Goal: Information Seeking & Learning: Learn about a topic

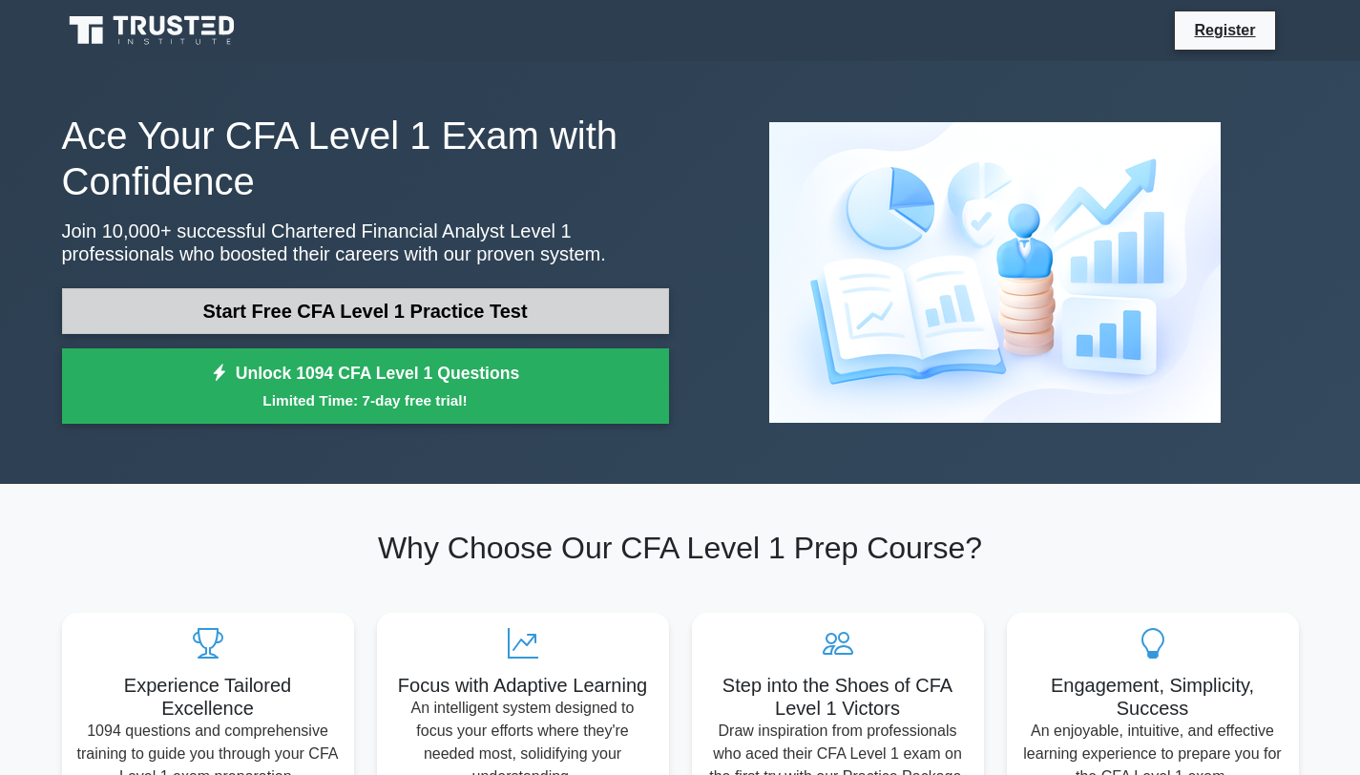
click at [408, 314] on link "Start Free CFA Level 1 Practice Test" at bounding box center [365, 311] width 607 height 46
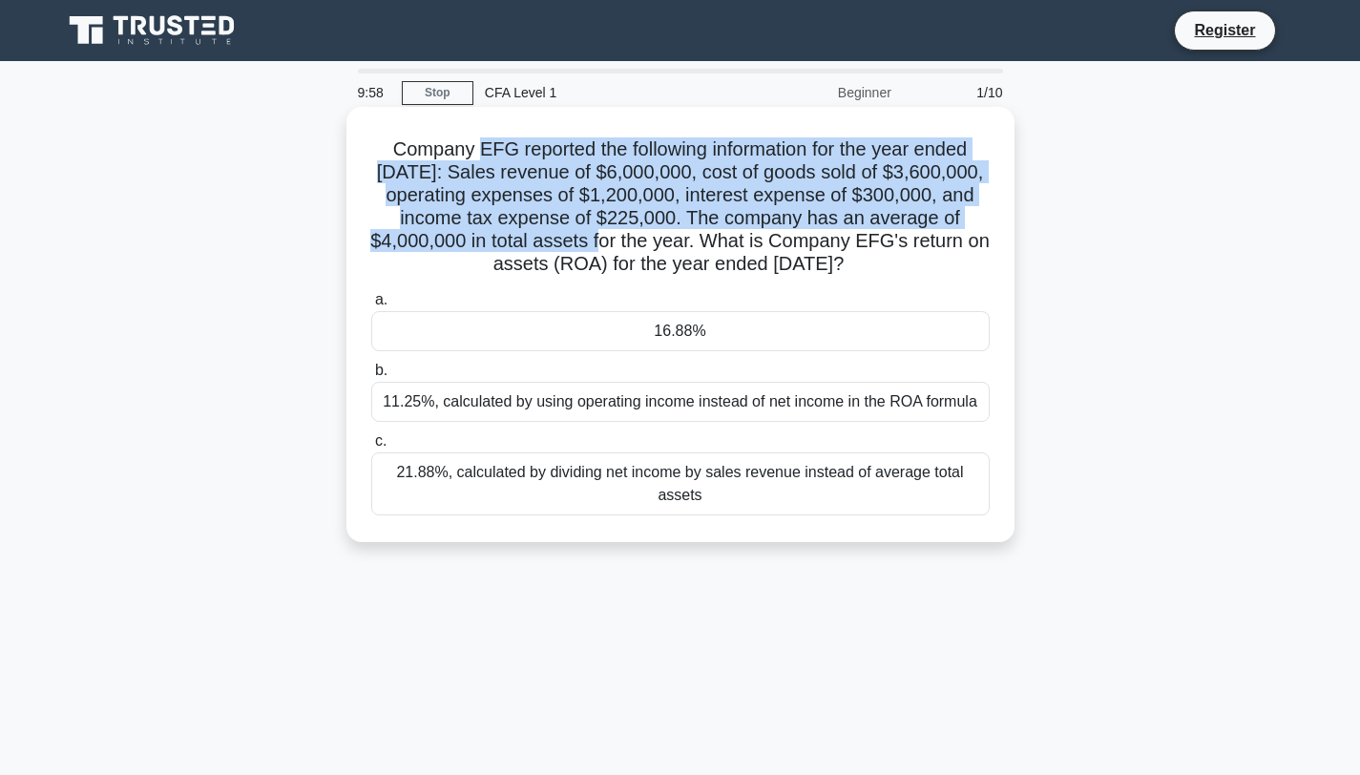
drag, startPoint x: 475, startPoint y: 152, endPoint x: 636, endPoint y: 234, distance: 180.1
click at [636, 235] on h5 "Company EFG reported the following information for the year ended [DATE]: Sales…" at bounding box center [680, 206] width 622 height 139
click at [636, 234] on h5 "Company EFG reported the following information for the year ended [DATE]: Sales…" at bounding box center [680, 206] width 622 height 139
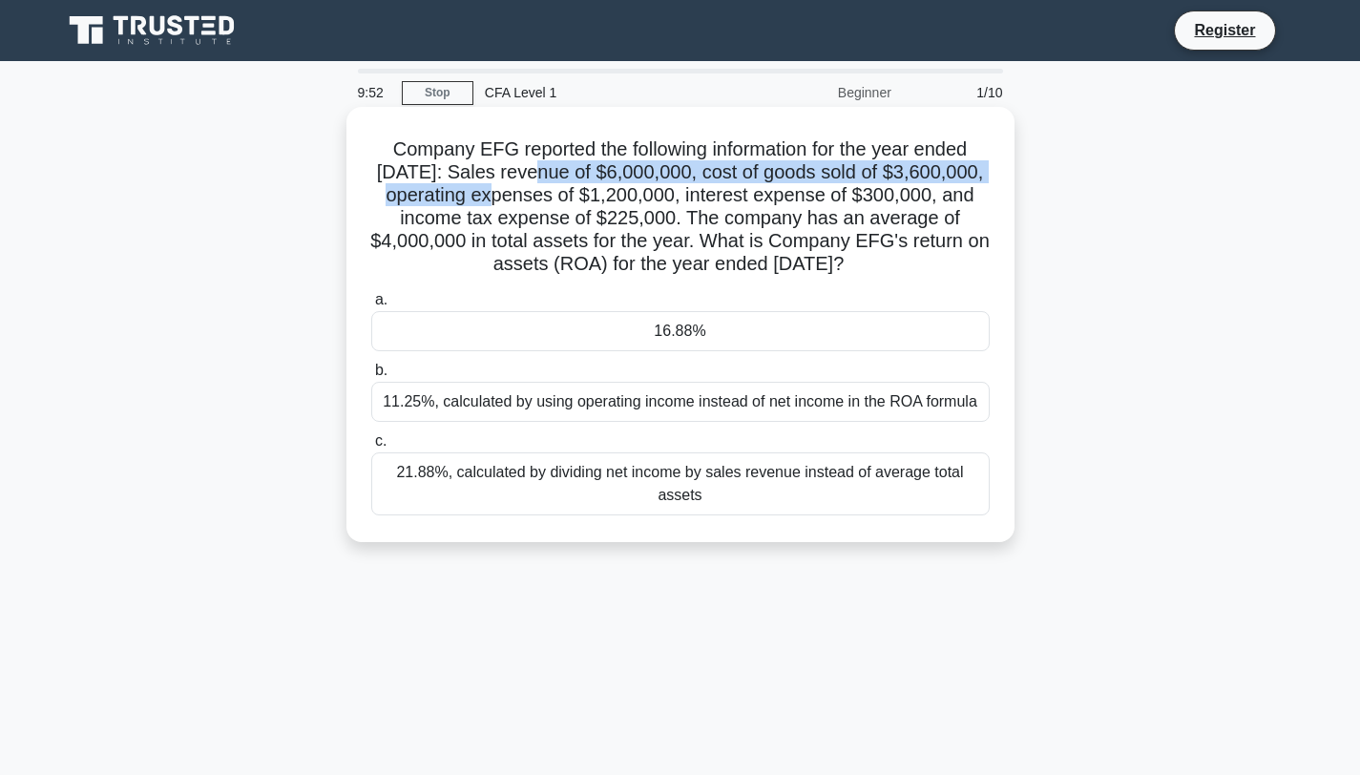
drag, startPoint x: 551, startPoint y: 174, endPoint x: 513, endPoint y: 194, distance: 43.1
click at [513, 194] on h5 "Company EFG reported the following information for the year ended December 31, …" at bounding box center [680, 206] width 622 height 139
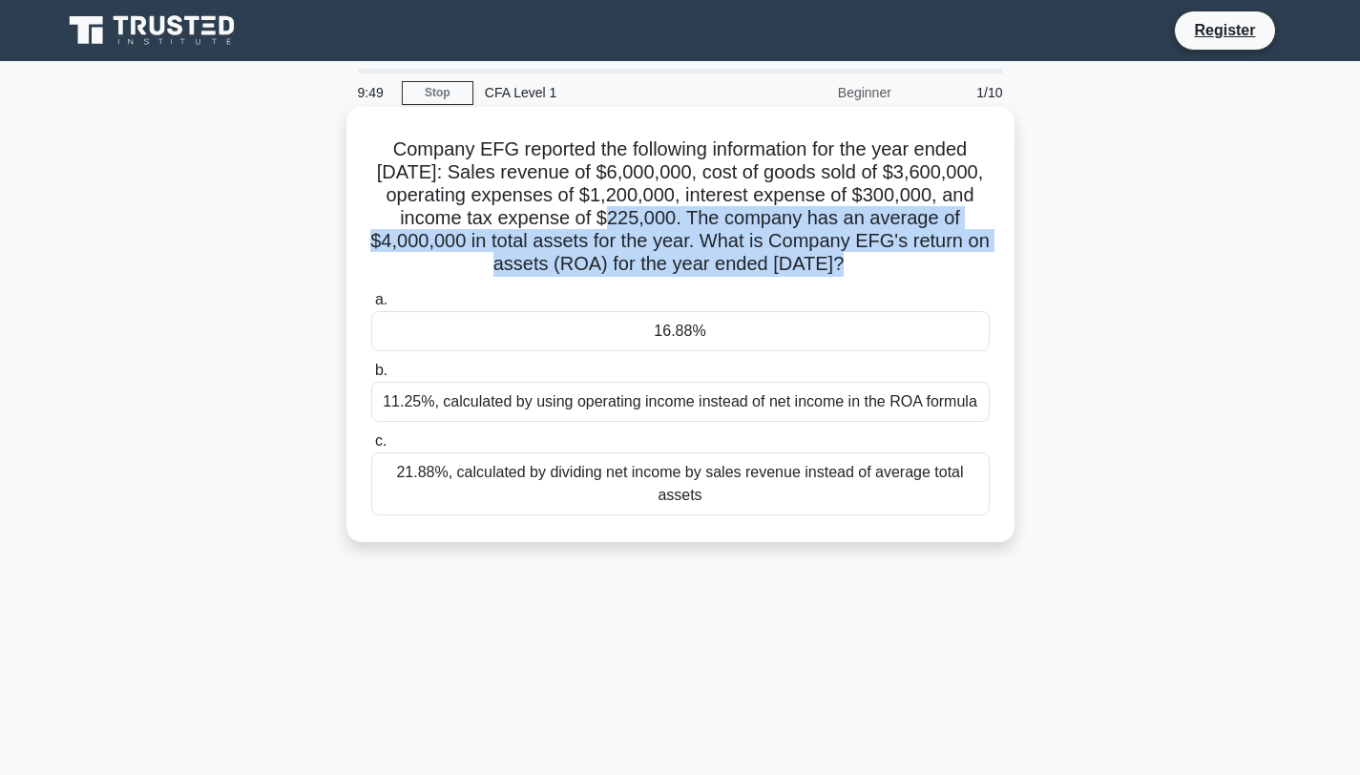
drag, startPoint x: 624, startPoint y: 217, endPoint x: 709, endPoint y: 285, distance: 109.3
click at [709, 285] on div "Company EFG reported the following information for the year ended December 31, …" at bounding box center [680, 325] width 653 height 420
click at [709, 285] on div "a. 16.88% b. 11.25%, calculated by using operating income instead of net income…" at bounding box center [680, 401] width 641 height 235
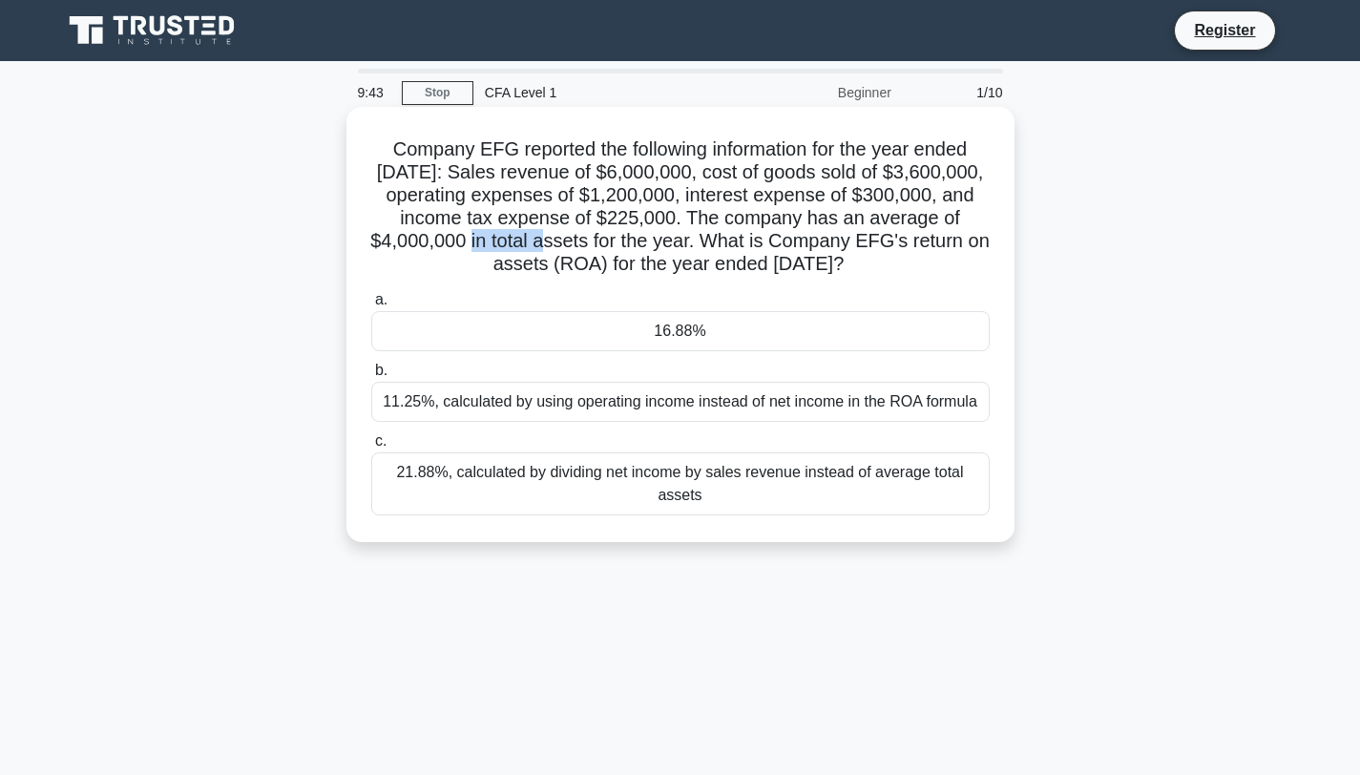
drag, startPoint x: 492, startPoint y: 240, endPoint x: 581, endPoint y: 242, distance: 88.8
click at [581, 242] on h5 "Company EFG reported the following information for the year ended December 31, …" at bounding box center [680, 206] width 622 height 139
click at [625, 394] on div "11.25%, calculated by using operating income instead of net income in the ROA f…" at bounding box center [680, 402] width 618 height 40
click at [371, 377] on input "b. 11.25%, calculated by using operating income instead of net income in the RO…" at bounding box center [371, 371] width 0 height 12
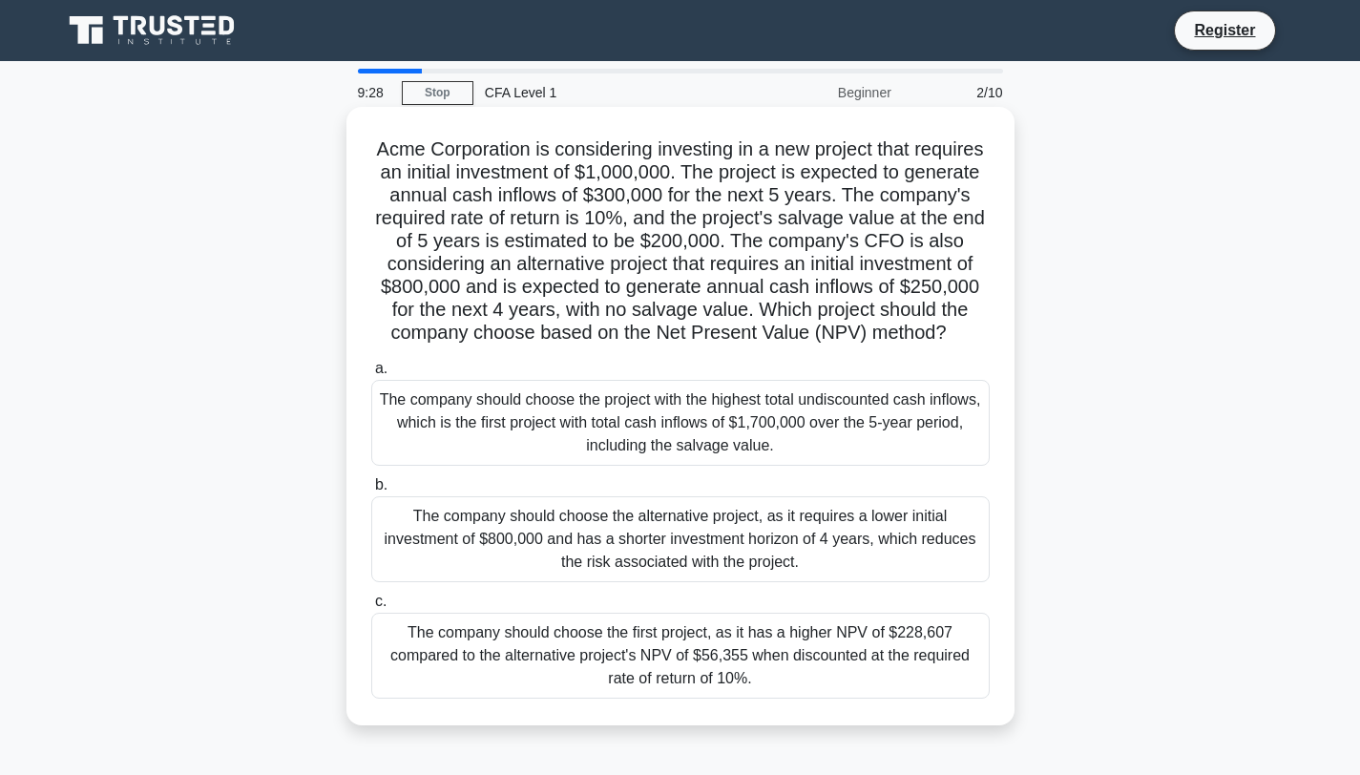
click at [571, 511] on div "The company should choose the alternative project, as it requires a lower initi…" at bounding box center [680, 539] width 618 height 86
click at [371, 492] on input "b. The company should choose the alternative project, as it requires a lower in…" at bounding box center [371, 485] width 0 height 12
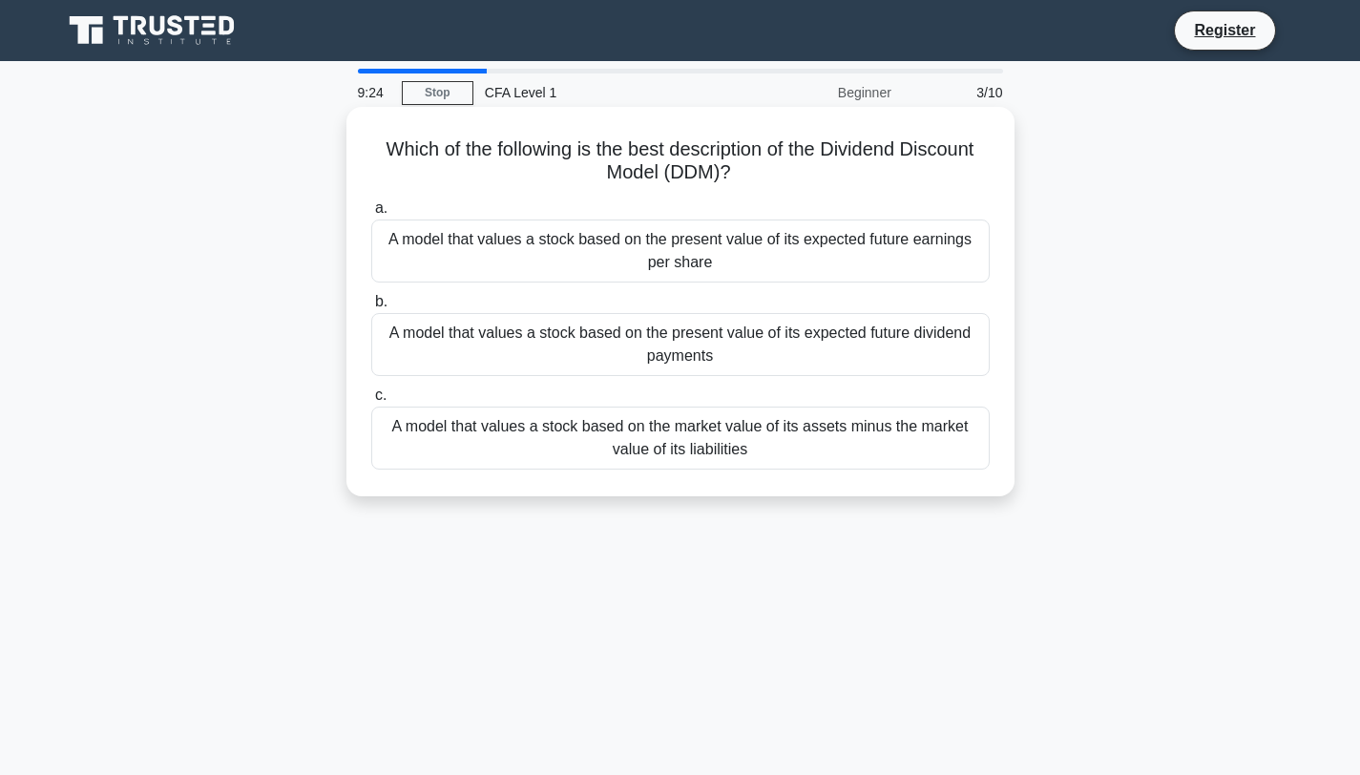
click at [573, 345] on div "A model that values a stock based on the present value of its expected future d…" at bounding box center [680, 344] width 618 height 63
click at [371, 308] on input "b. A model that values a stock based on the present value of its expected futur…" at bounding box center [371, 302] width 0 height 12
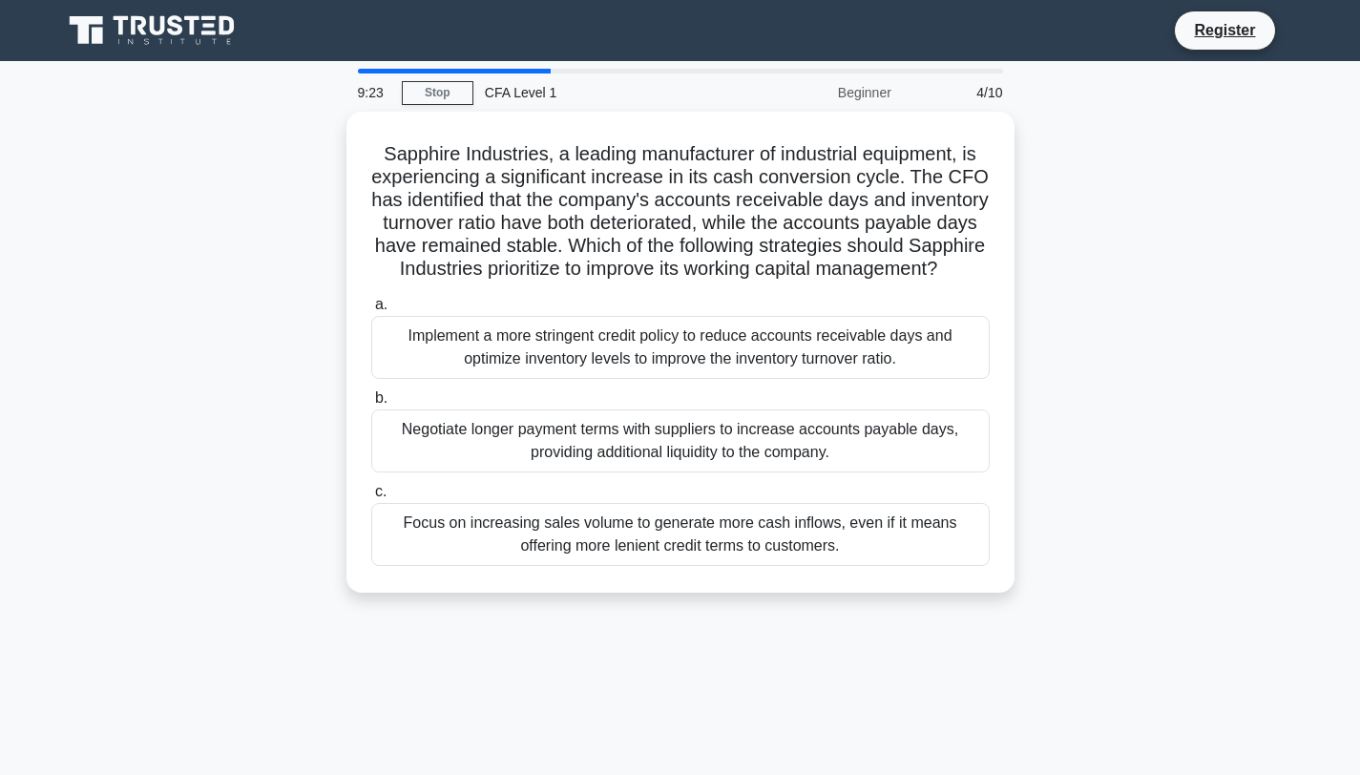
click at [573, 345] on div "Implement a more stringent credit policy to reduce accounts receivable days and…" at bounding box center [680, 347] width 618 height 63
click at [371, 311] on input "a. Implement a more stringent credit policy to reduce accounts receivable days …" at bounding box center [371, 305] width 0 height 12
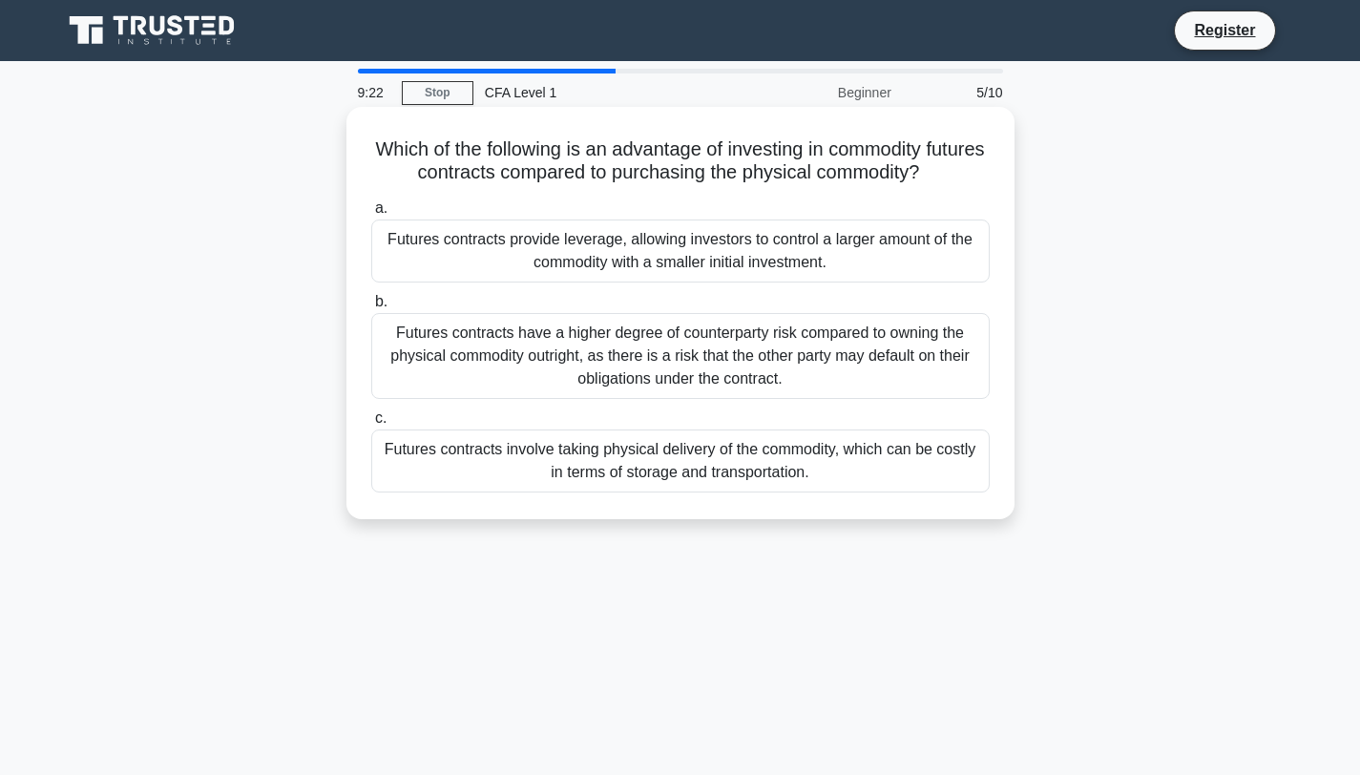
click at [464, 377] on div "Futures contracts have a higher degree of counterparty risk compared to owning …" at bounding box center [680, 356] width 618 height 86
click at [371, 308] on input "b. Futures contracts have a higher degree of counterparty risk compared to owni…" at bounding box center [371, 302] width 0 height 12
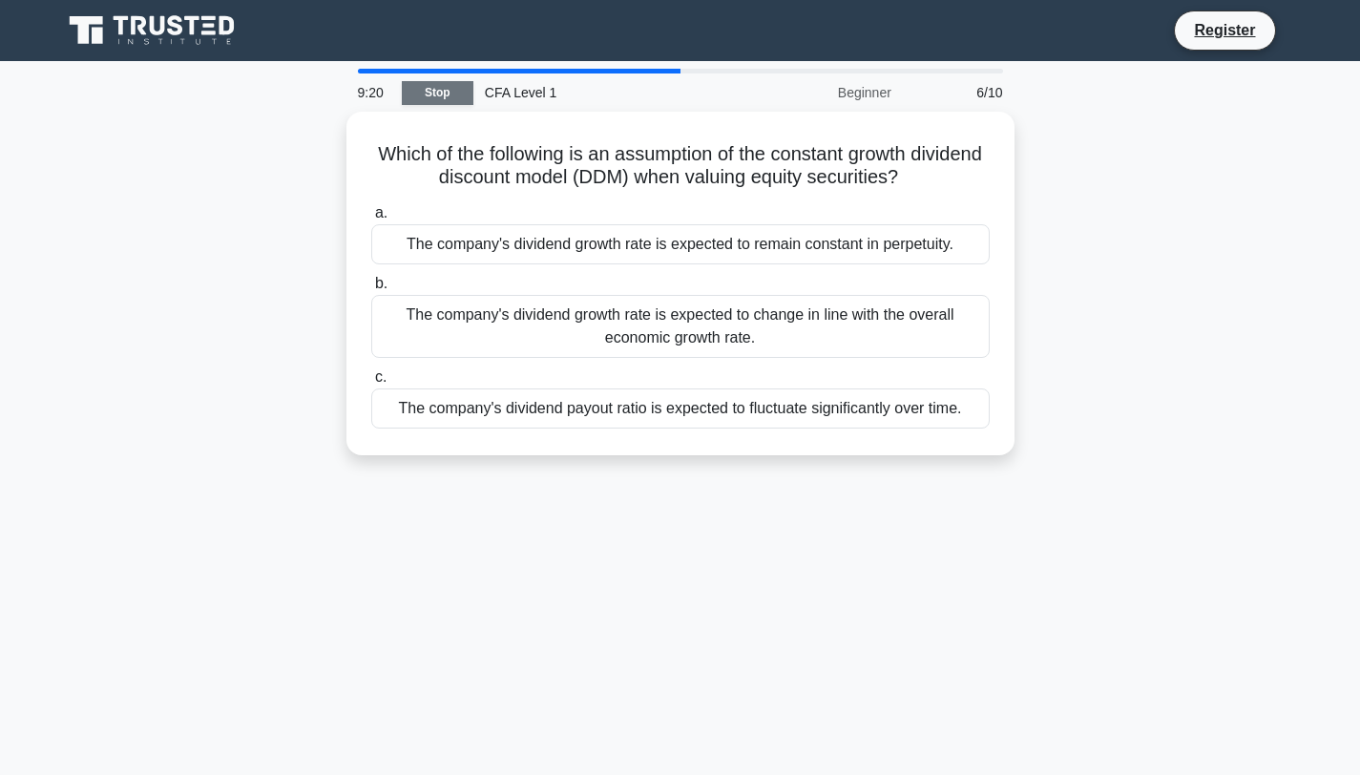
click at [452, 99] on link "Stop" at bounding box center [438, 93] width 72 height 24
